Goal: Find specific page/section: Find specific page/section

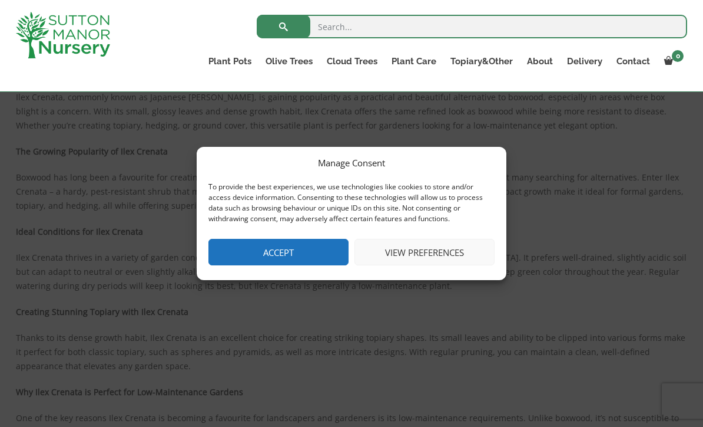
click at [294, 265] on button "Accept" at bounding box center [279, 252] width 140 height 27
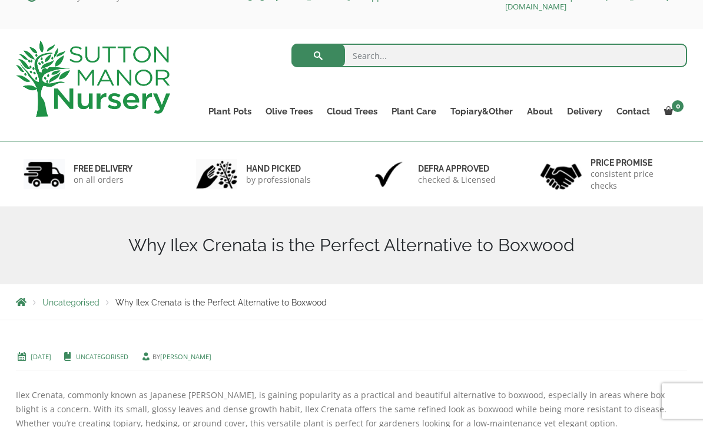
scroll to position [29, 0]
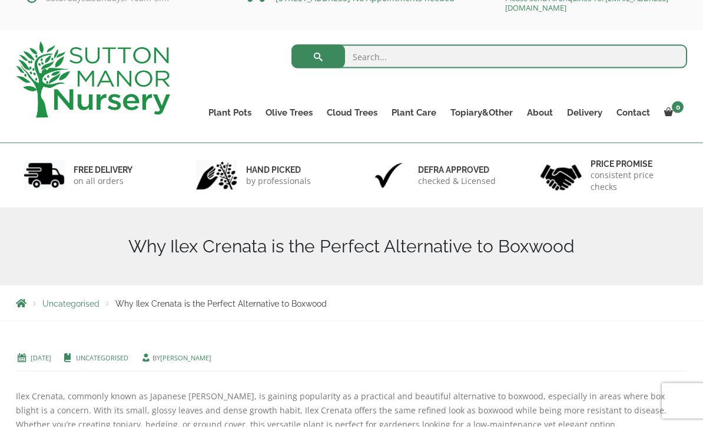
click at [171, 309] on div "Uncategorised Why Ilex Crenata is the Perfect Alternative to Boxwood" at bounding box center [351, 302] width 689 height 35
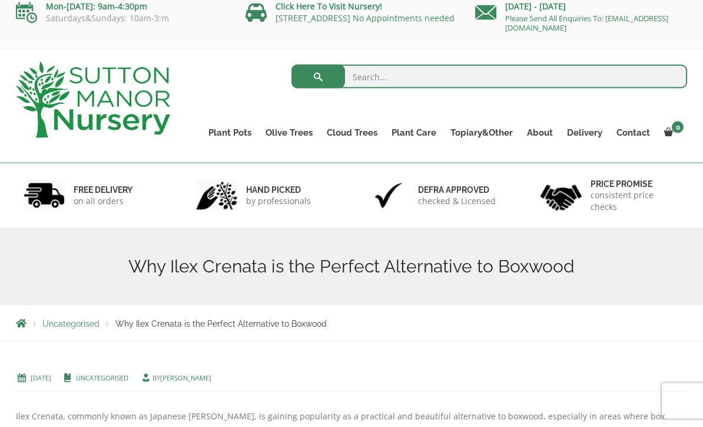
scroll to position [0, 0]
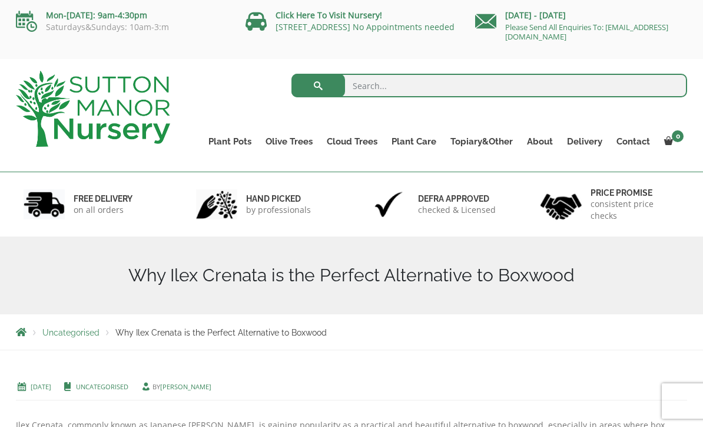
click at [402, 90] on input "search" at bounding box center [490, 86] width 396 height 24
type input "I"
click at [649, 32] on p "Please Send All Enquiries To: [EMAIL_ADDRESS][DOMAIN_NAME]" at bounding box center [581, 31] width 212 height 19
click at [397, 85] on input "Il" at bounding box center [490, 86] width 396 height 24
type input "Ilex crenata"
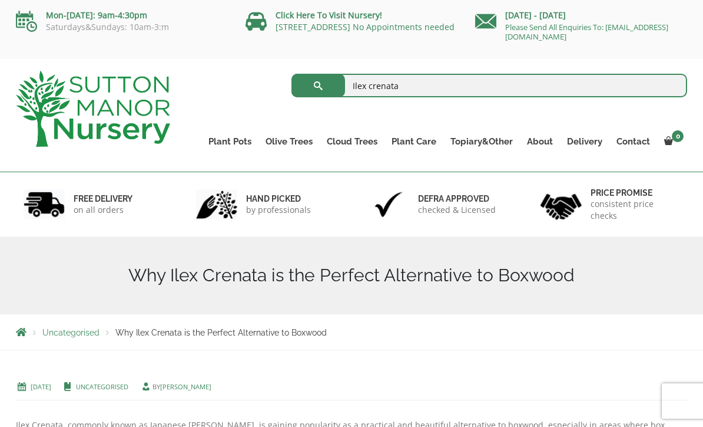
click at [318, 85] on button "submit" at bounding box center [319, 86] width 54 height 24
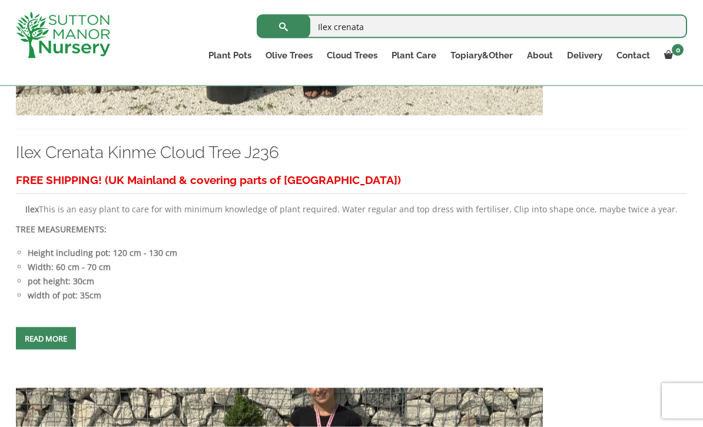
scroll to position [3085, 0]
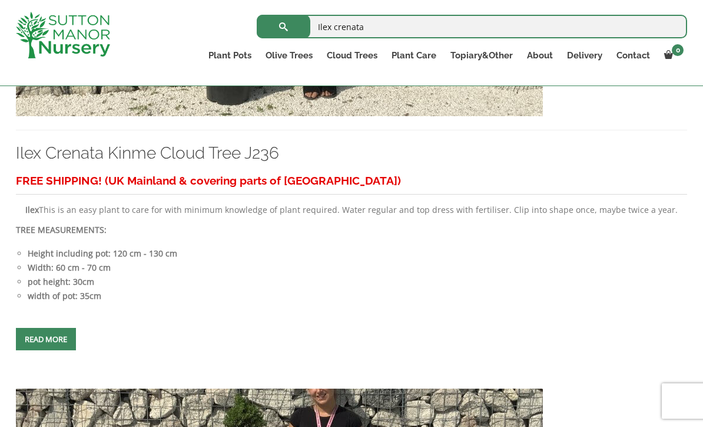
click at [0, 0] on link "Ilex Crenata" at bounding box center [0, 0] width 0 height 0
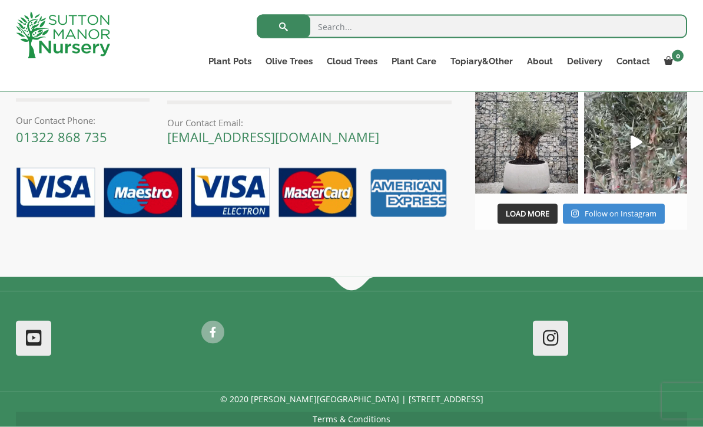
scroll to position [1008, 0]
